Goal: Information Seeking & Learning: Learn about a topic

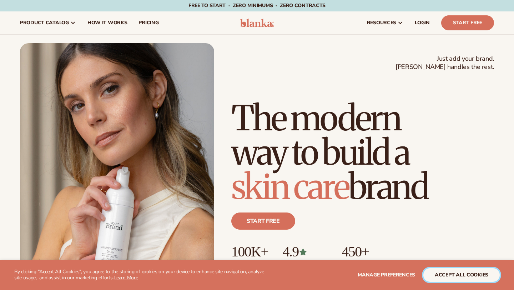
click at [436, 273] on button "accept all cookies" at bounding box center [461, 275] width 76 height 14
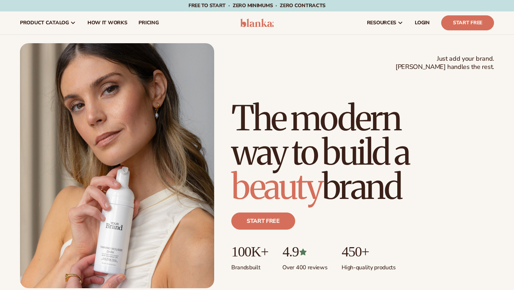
scroll to position [10, 0]
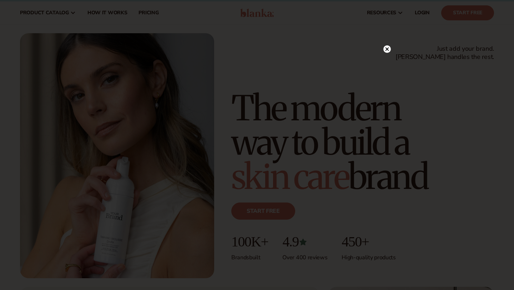
click at [386, 48] on icon at bounding box center [387, 49] width 4 height 4
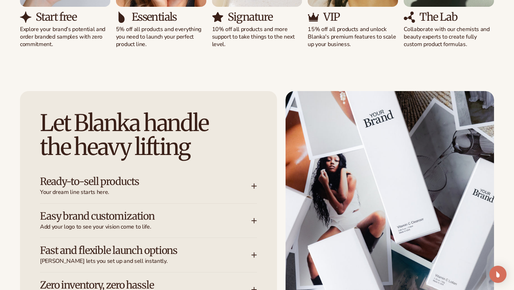
scroll to position [869, 0]
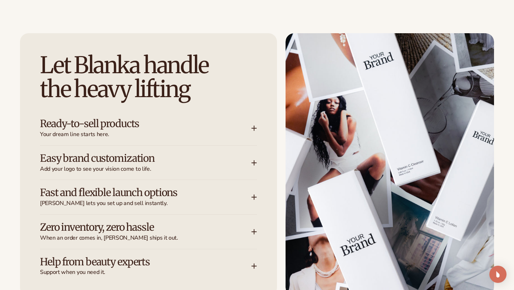
click at [124, 118] on h3 "Ready-to-sell products" at bounding box center [135, 123] width 190 height 11
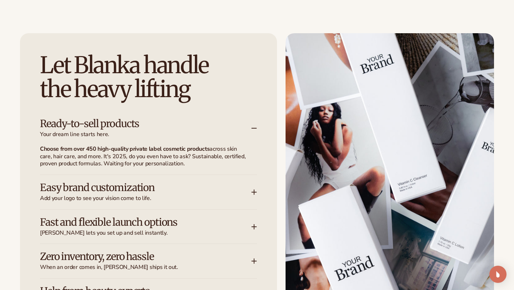
click at [128, 126] on h3 "Ready-to-sell products" at bounding box center [135, 123] width 190 height 11
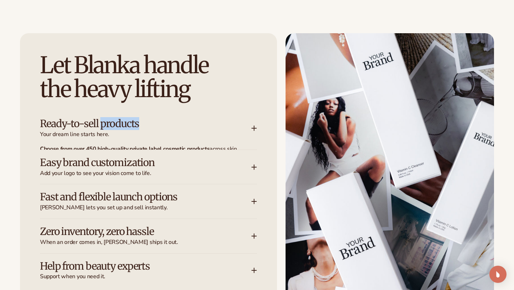
click at [128, 126] on h3 "Ready-to-sell products" at bounding box center [135, 123] width 190 height 11
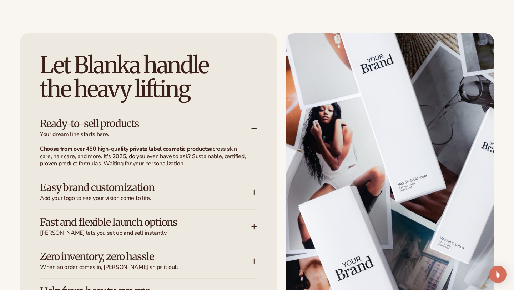
click at [117, 193] on h3 "Easy brand customization" at bounding box center [135, 187] width 190 height 11
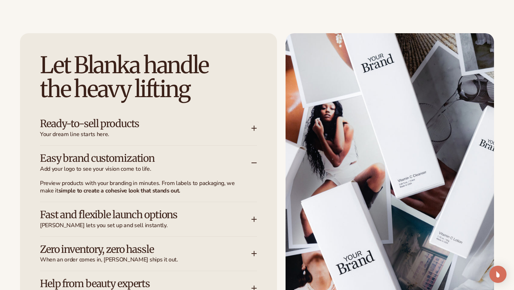
click at [127, 136] on span "Your dream line starts here." at bounding box center [145, 134] width 211 height 7
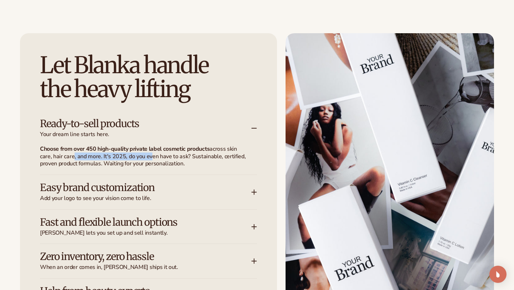
drag, startPoint x: 71, startPoint y: 153, endPoint x: 147, endPoint y: 159, distance: 76.2
click at [147, 159] on p "Choose from over 450 high-quality private label cosmetic products across skin c…" at bounding box center [144, 156] width 208 height 22
click at [143, 127] on h3 "Ready-to-sell products" at bounding box center [135, 123] width 190 height 11
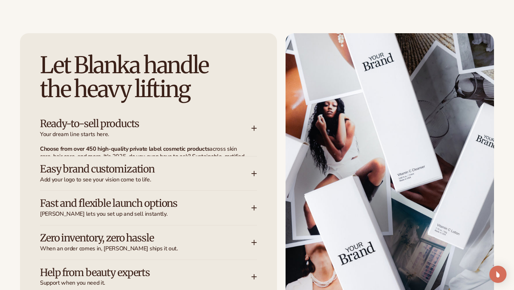
click at [143, 127] on h3 "Ready-to-sell products" at bounding box center [135, 123] width 190 height 11
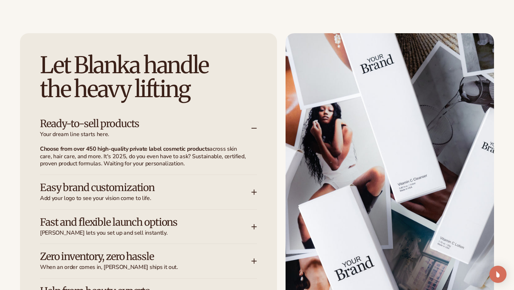
click at [147, 188] on h3 "Easy brand customization" at bounding box center [135, 187] width 190 height 11
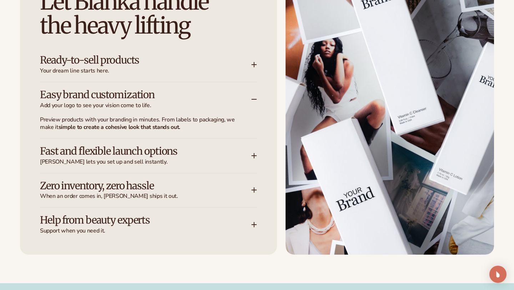
scroll to position [942, 0]
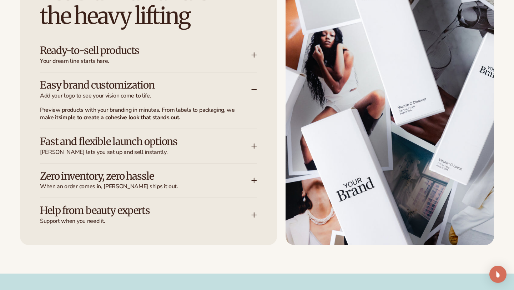
click at [136, 143] on h3 "Fast and flexible launch options" at bounding box center [135, 141] width 190 height 11
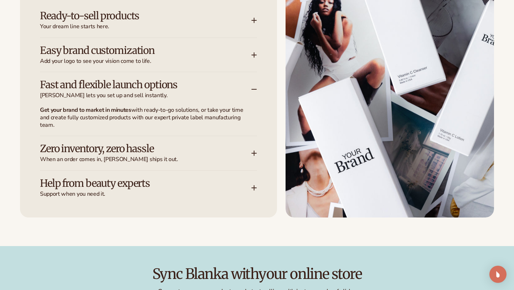
scroll to position [980, 0]
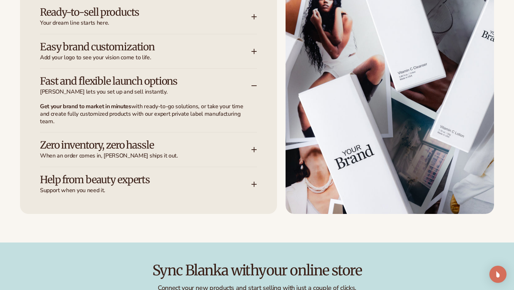
click at [136, 143] on h3 "Zero inventory, zero hassle" at bounding box center [135, 144] width 190 height 11
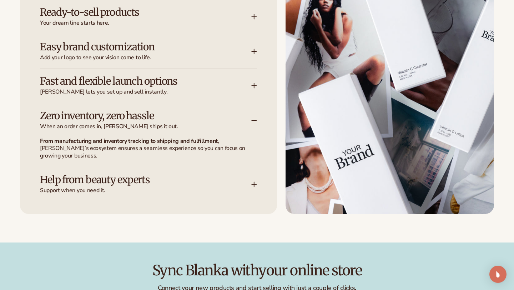
click at [139, 184] on h3 "Help from beauty experts" at bounding box center [135, 179] width 190 height 11
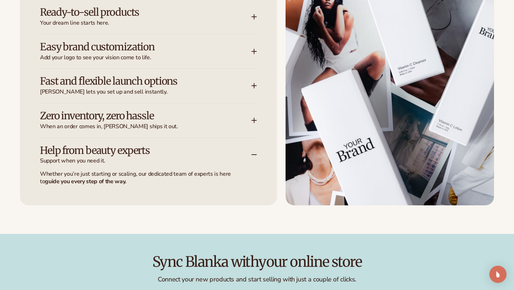
scroll to position [0, 0]
click at [151, 148] on h3 "Help from beauty experts" at bounding box center [135, 150] width 190 height 11
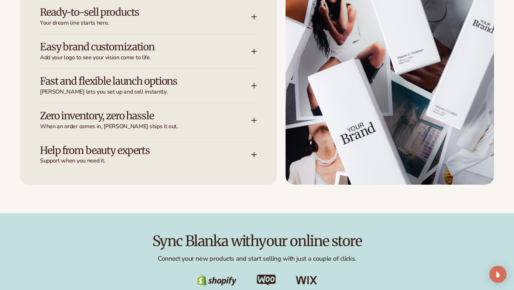
click at [148, 124] on span "When an order comes in, Blanka ships it out." at bounding box center [145, 126] width 211 height 7
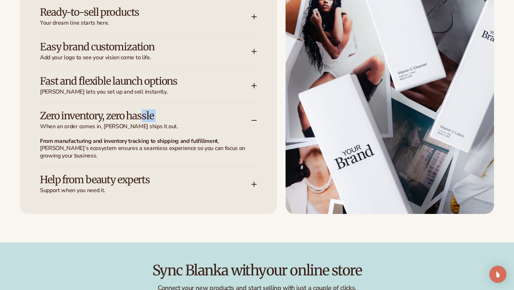
click at [145, 122] on div "Zero inventory, zero hassle When an order comes in, Blanka ships it out." at bounding box center [145, 120] width 211 height 20
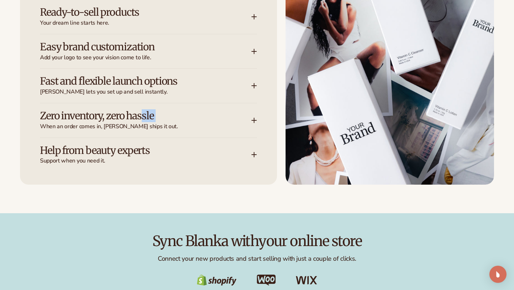
click at [141, 89] on span "Blanka lets you set up and sell instantly." at bounding box center [145, 91] width 211 height 7
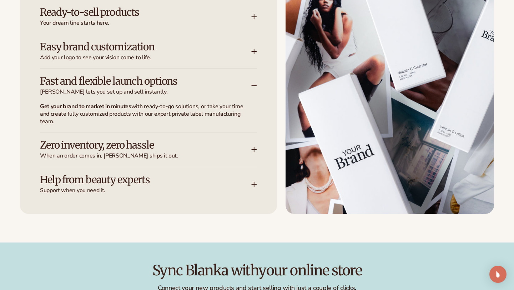
click at [138, 85] on h3 "Fast and flexible launch options" at bounding box center [135, 81] width 190 height 11
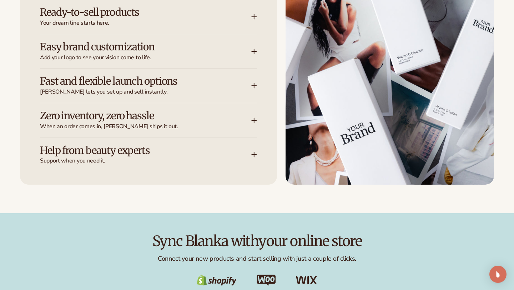
click at [130, 51] on h3 "Easy brand customization" at bounding box center [135, 46] width 190 height 11
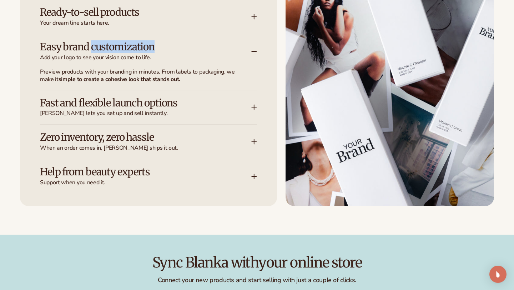
click at [130, 51] on h3 "Easy brand customization" at bounding box center [135, 46] width 190 height 11
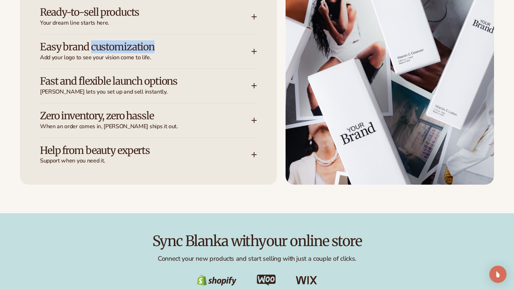
click at [130, 23] on span "Your dream line starts here." at bounding box center [145, 22] width 211 height 7
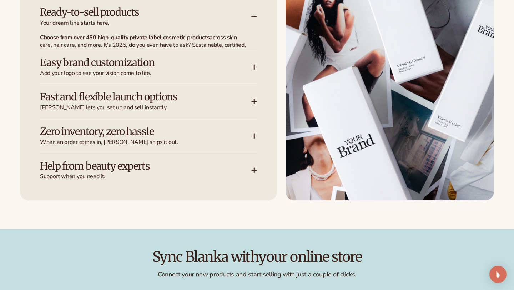
click at [130, 23] on span "Your dream line starts here." at bounding box center [145, 22] width 211 height 7
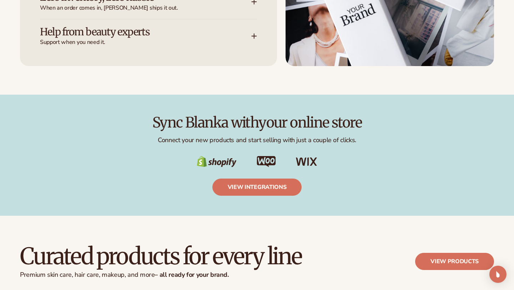
scroll to position [1135, 0]
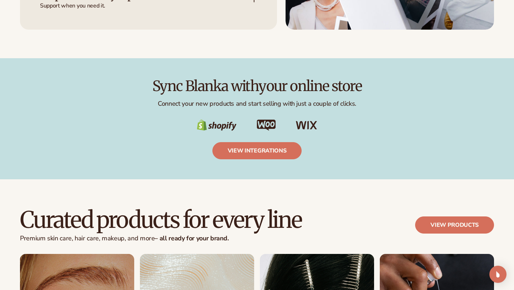
drag, startPoint x: 154, startPoint y: 86, endPoint x: 362, endPoint y: 122, distance: 210.6
click at [362, 122] on div "Sync Blanka with your online store Connect your new products and start selling …" at bounding box center [257, 118] width 474 height 81
click at [362, 122] on div at bounding box center [257, 124] width 474 height 11
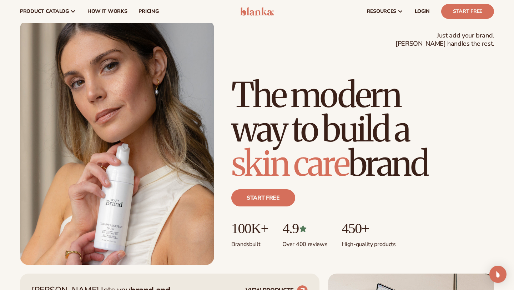
scroll to position [0, 0]
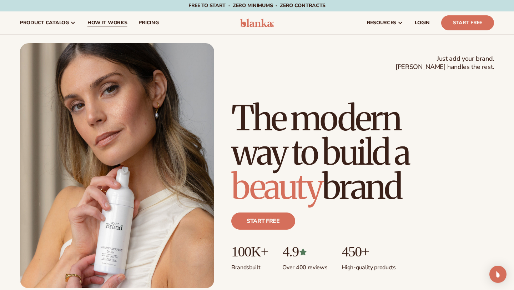
click at [112, 18] on link "How It Works" at bounding box center [107, 22] width 51 height 23
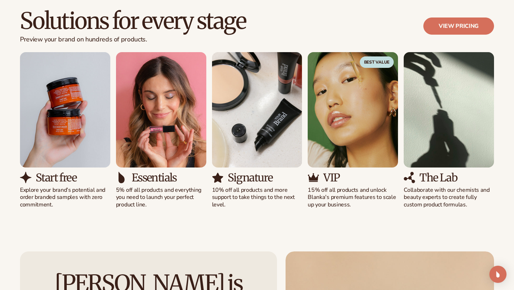
scroll to position [434, 0]
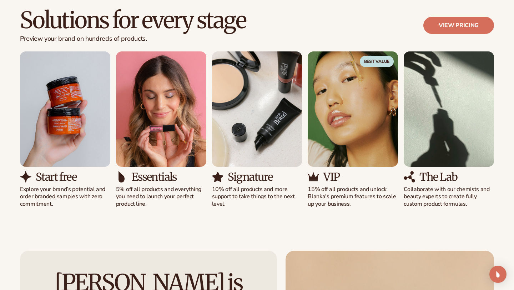
click at [343, 202] on p "15% off all products and unlock Blanka's premium features to scale up your busi…" at bounding box center [352, 196] width 90 height 22
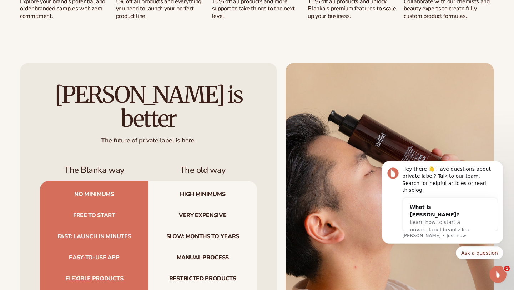
scroll to position [0, 0]
click at [497, 273] on icon "Open Intercom Messenger" at bounding box center [497, 273] width 12 height 12
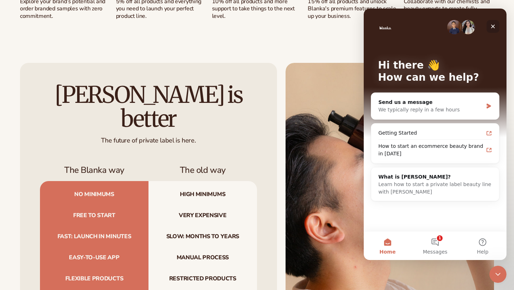
click at [495, 25] on icon "Close" at bounding box center [493, 27] width 6 height 6
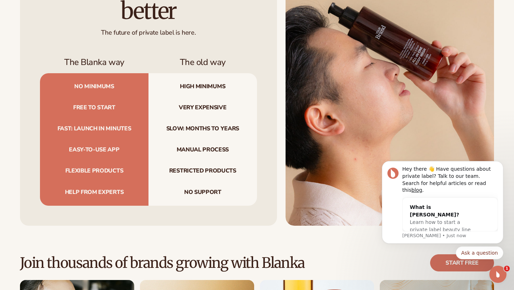
scroll to position [738, 0]
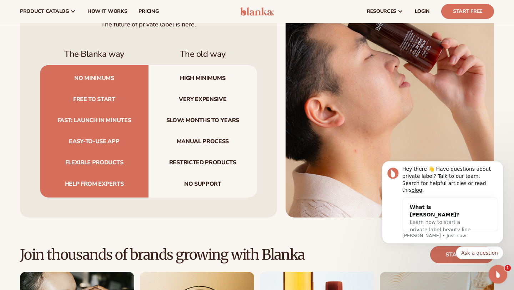
click at [500, 274] on icon "Open Intercom Messenger" at bounding box center [497, 273] width 12 height 12
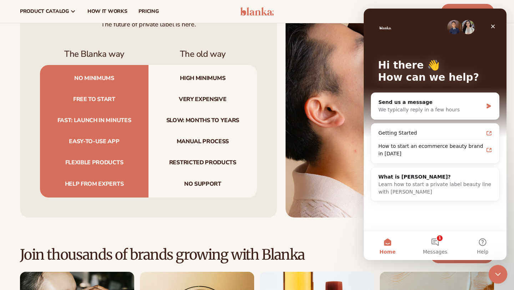
click at [500, 274] on icon "Close Intercom Messenger" at bounding box center [496, 273] width 9 height 9
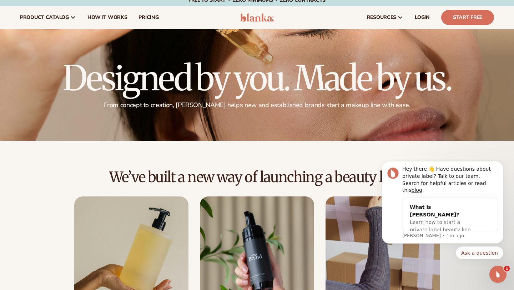
scroll to position [0, 0]
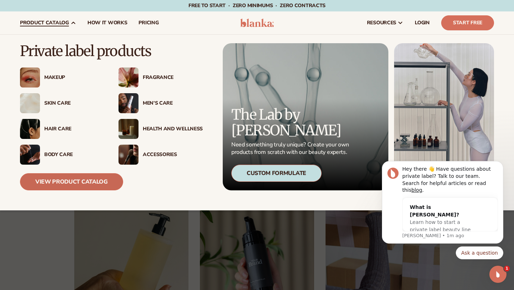
click at [68, 182] on link "View Product Catalog" at bounding box center [71, 181] width 103 height 17
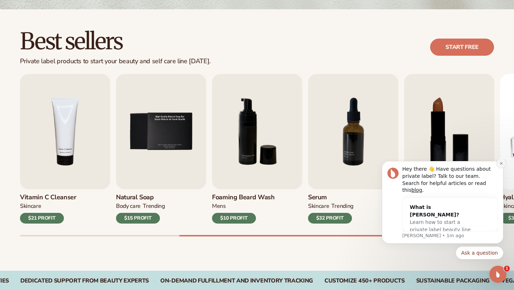
click at [502, 164] on icon "Dismiss notification" at bounding box center [500, 163] width 2 height 2
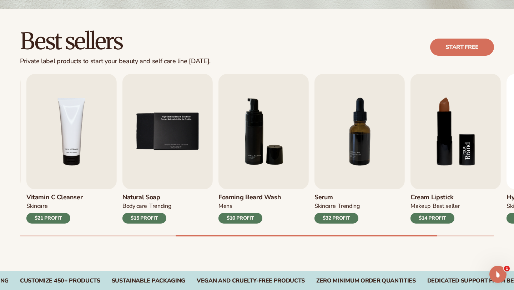
click at [500, 180] on img "8 / 9" at bounding box center [455, 131] width 90 height 115
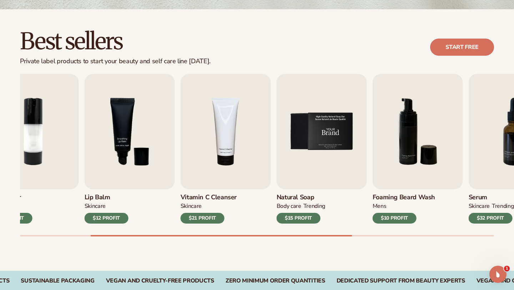
click at [332, 151] on img "5 / 9" at bounding box center [321, 131] width 90 height 115
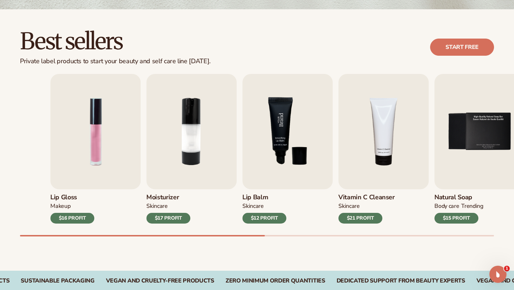
click at [355, 148] on div "Lip Gloss MAKEUP $16 PROFIT Moisturizer SKINCARE $17 PROFIT SKINCARE" at bounding box center [287, 148] width 474 height 149
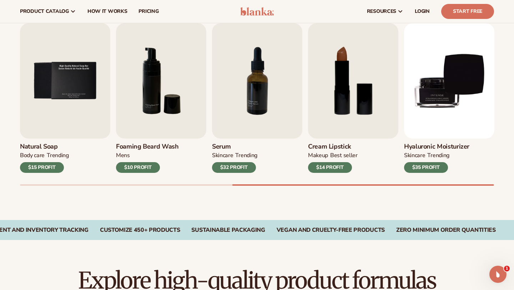
scroll to position [220, 0]
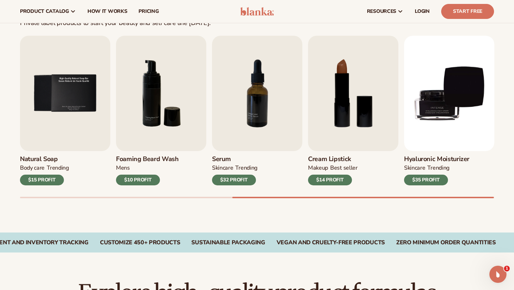
click at [234, 178] on div "$32 PROFIT" at bounding box center [234, 179] width 44 height 11
click at [258, 112] on img "7 / 9" at bounding box center [257, 93] width 90 height 115
click at [97, 14] on span "How It Works" at bounding box center [107, 12] width 40 height 6
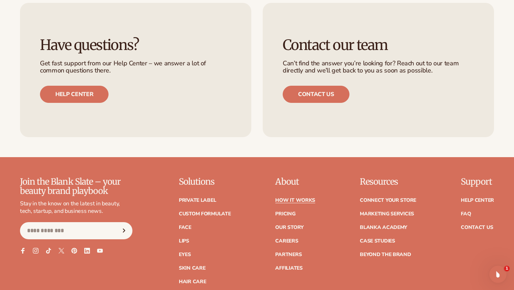
scroll to position [1468, 0]
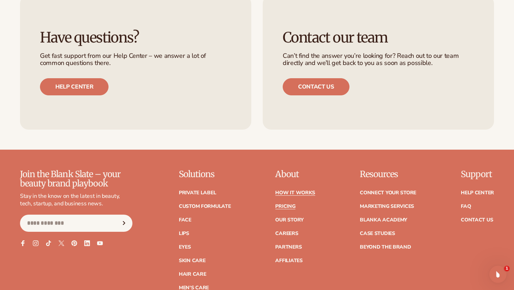
click at [282, 204] on link "Pricing" at bounding box center [285, 206] width 20 height 5
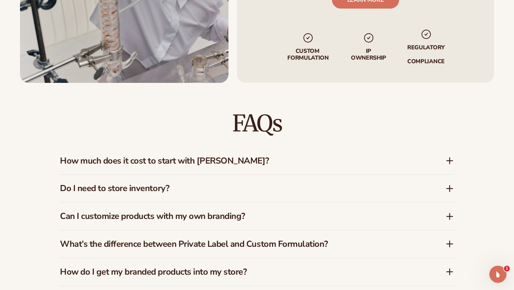
click at [205, 157] on h3 "How much does it cost to start with Blanka?" at bounding box center [242, 161] width 364 height 10
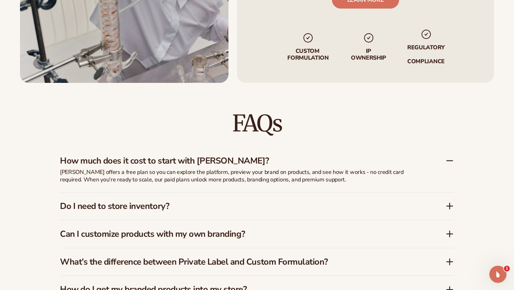
click at [149, 204] on h3 "Do I need to store inventory?" at bounding box center [242, 206] width 364 height 10
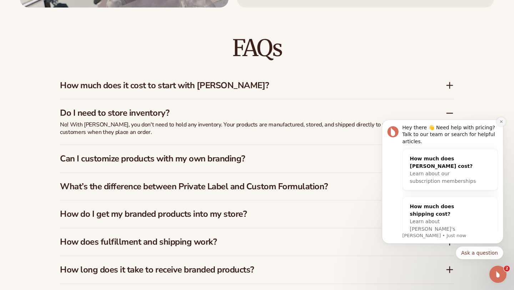
click at [502, 121] on icon "Dismiss notification" at bounding box center [500, 121] width 2 height 2
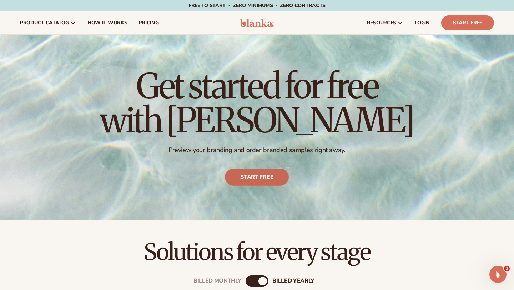
click at [248, 182] on link "Start free" at bounding box center [257, 176] width 64 height 17
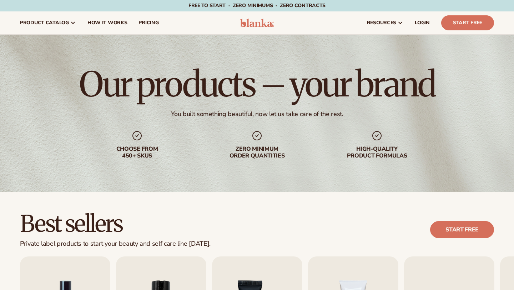
click at [5, 6] on div "Free to start · ZERO minimums · ZERO contracts · Free to start · ZERO minimums …" at bounding box center [257, 5] width 514 height 11
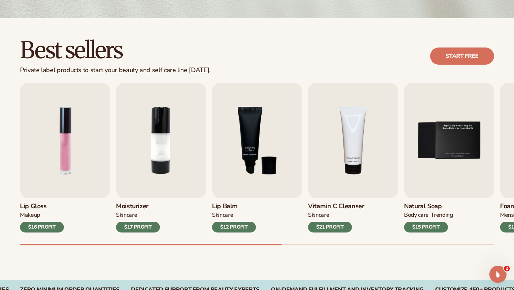
scroll to position [174, 0]
